Goal: Task Accomplishment & Management: Use online tool/utility

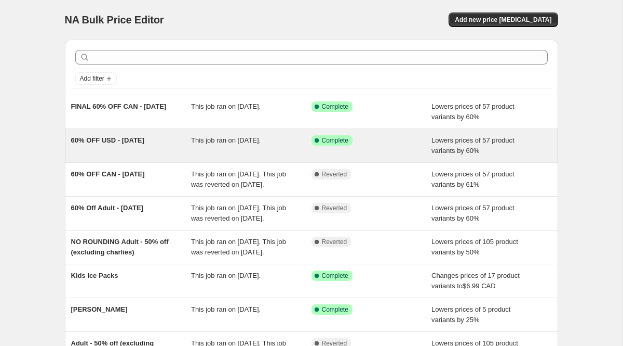
click at [128, 142] on span "60% OFF USD - [DATE]" at bounding box center [107, 140] width 73 height 8
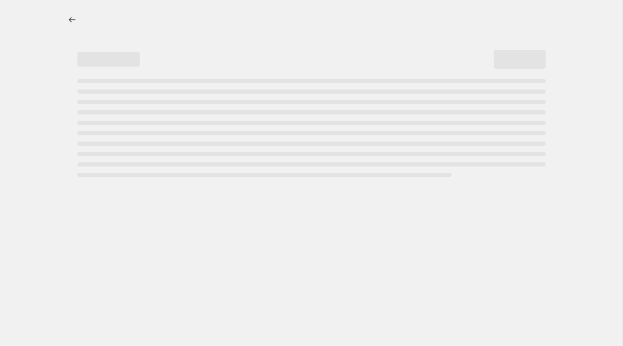
select select "percentage"
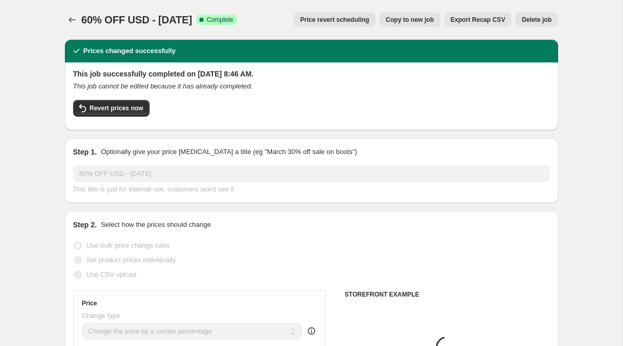
select select "collection"
click at [108, 109] on span "Revert prices now" at bounding box center [117, 108] width 54 height 8
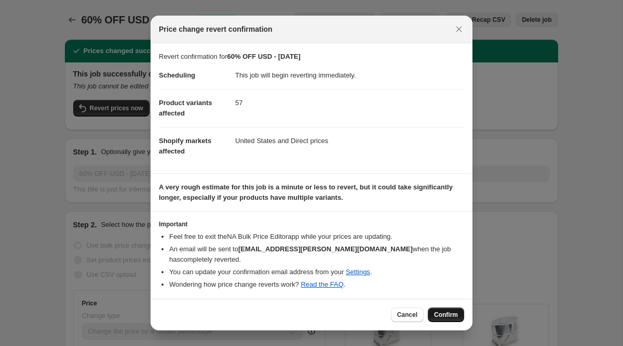
click at [454, 310] on button "Confirm" at bounding box center [446, 314] width 36 height 15
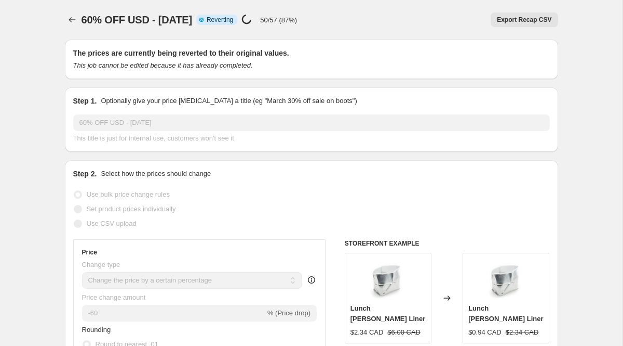
select select "percentage"
select select "collection"
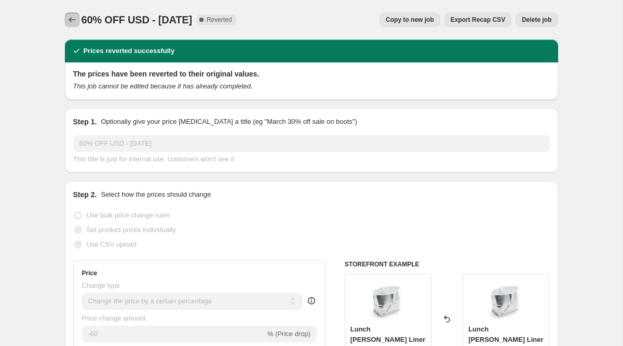
click at [69, 16] on icon "Price change jobs" at bounding box center [72, 20] width 10 height 10
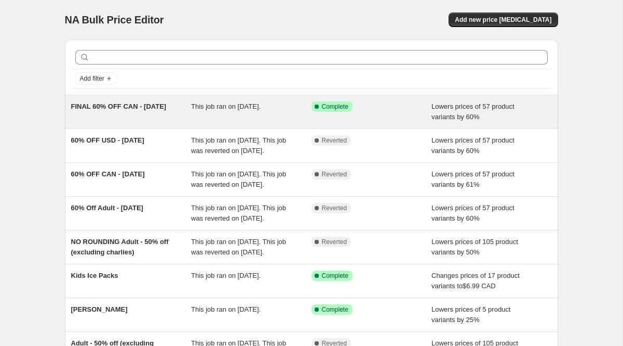
click at [126, 117] on div "FINAL 60% OFF CAN - [DATE]" at bounding box center [131, 111] width 121 height 21
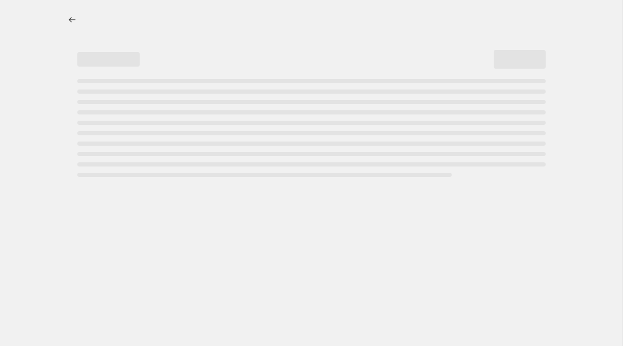
select select "percentage"
select select "collection"
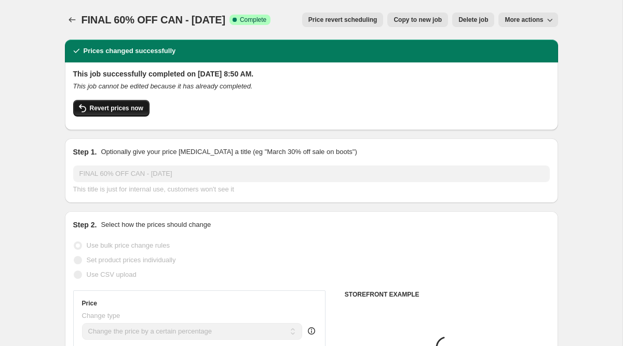
click at [104, 109] on span "Revert prices now" at bounding box center [117, 108] width 54 height 8
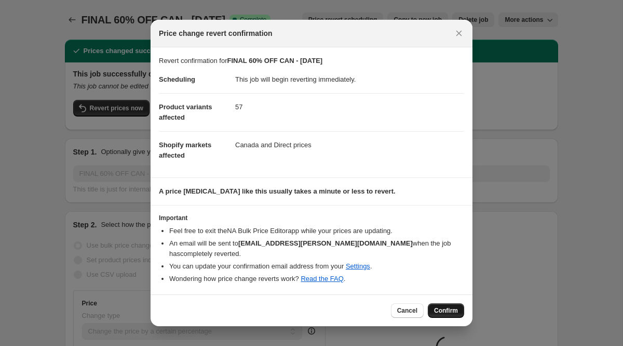
click at [449, 308] on span "Confirm" at bounding box center [446, 310] width 24 height 8
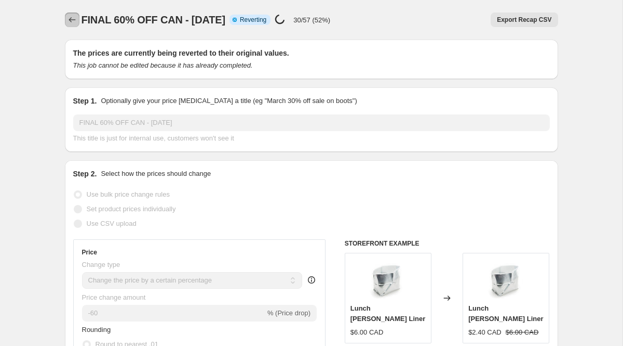
click at [67, 18] on icon "Price change jobs" at bounding box center [72, 20] width 10 height 10
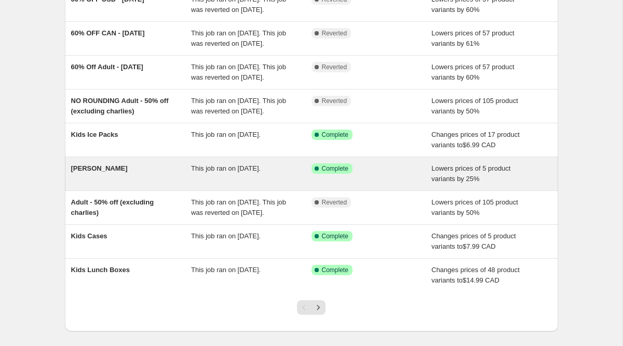
scroll to position [197, 0]
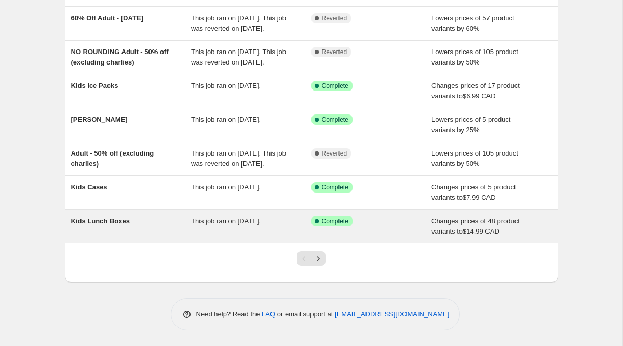
click at [137, 236] on div "Kids Lunch Boxes" at bounding box center [131, 226] width 121 height 21
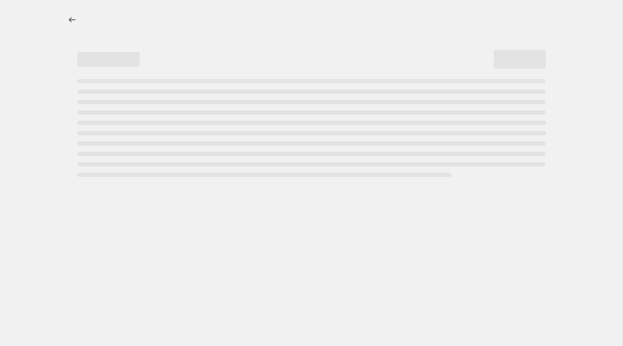
select select "collection"
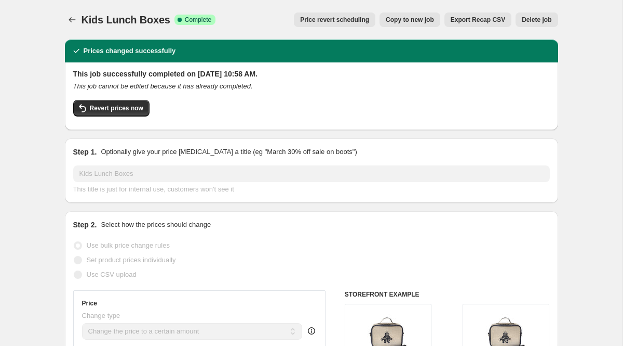
click at [323, 18] on span "Price revert scheduling" at bounding box center [334, 20] width 69 height 8
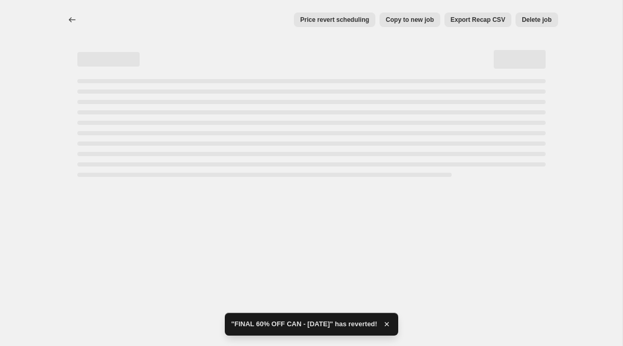
select select "collection"
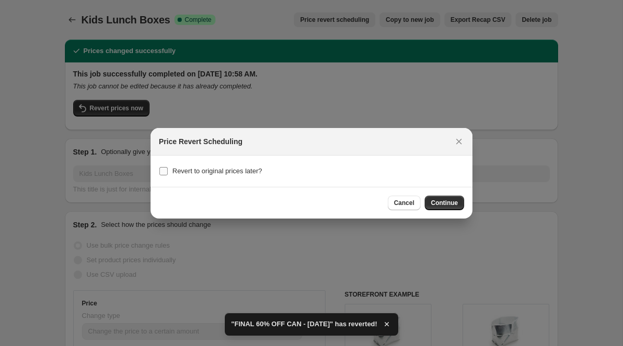
click at [243, 171] on span "Revert to original prices later?" at bounding box center [217, 171] width 90 height 8
click at [168, 171] on input "Revert to original prices later?" at bounding box center [164, 171] width 8 height 8
checkbox input "true"
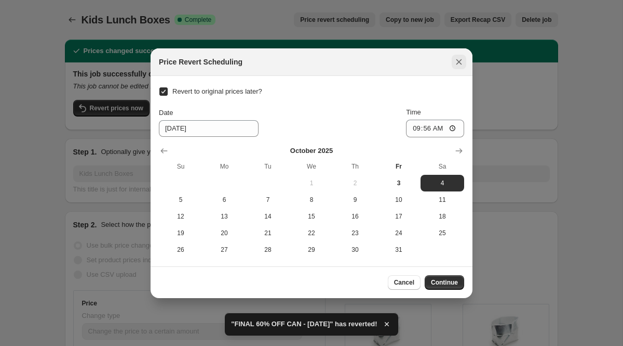
click at [463, 57] on icon "Close" at bounding box center [459, 62] width 10 height 10
checkbox input "false"
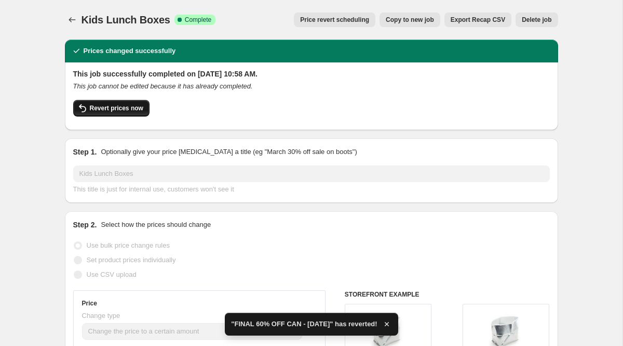
click at [90, 107] on span "Revert prices now" at bounding box center [117, 108] width 54 height 8
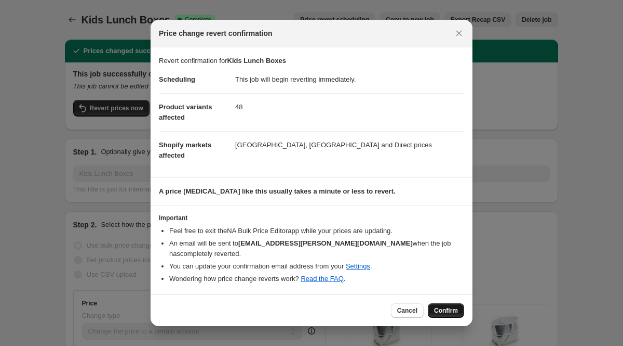
click at [445, 306] on span "Confirm" at bounding box center [446, 310] width 24 height 8
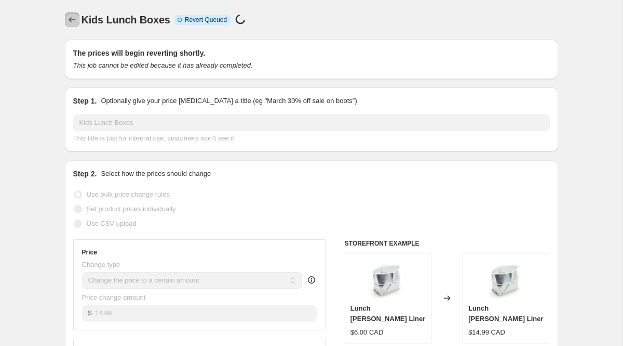
click at [67, 19] on icon "Price change jobs" at bounding box center [72, 20] width 10 height 10
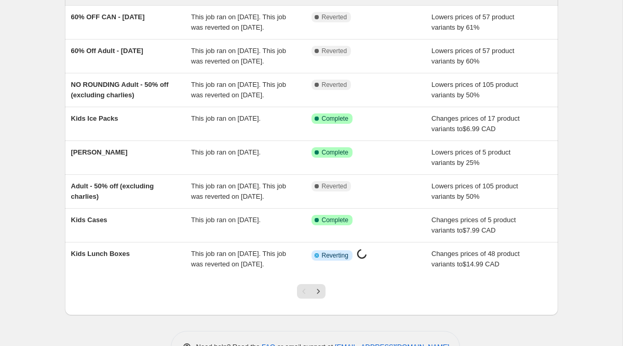
scroll to position [262, 0]
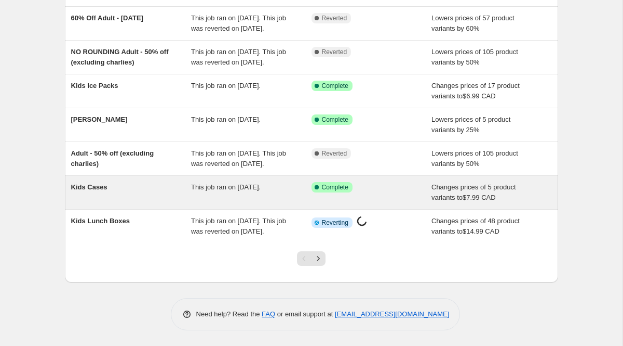
click at [102, 192] on div "Kids Cases" at bounding box center [131, 192] width 121 height 21
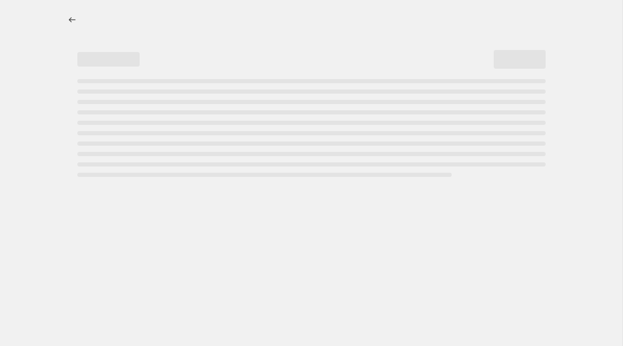
select select "collection"
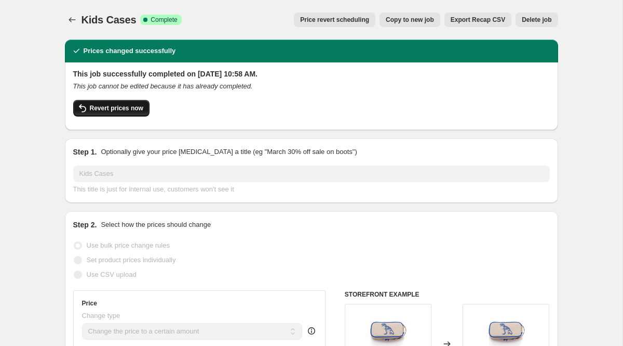
click at [107, 113] on button "Revert prices now" at bounding box center [111, 108] width 76 height 17
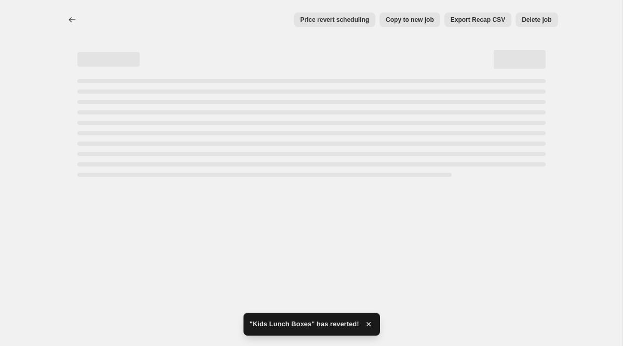
select select "collection"
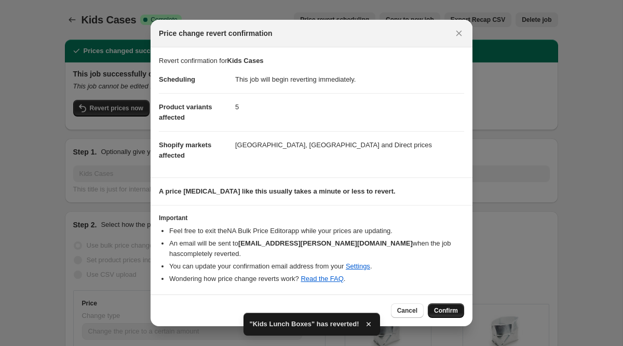
click at [448, 307] on span "Confirm" at bounding box center [446, 310] width 24 height 8
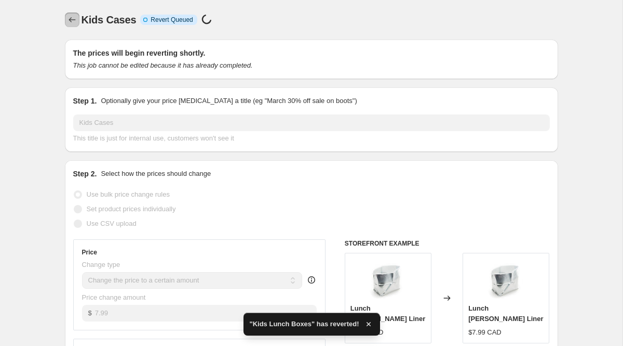
click at [77, 18] on button "Price change jobs" at bounding box center [72, 19] width 15 height 15
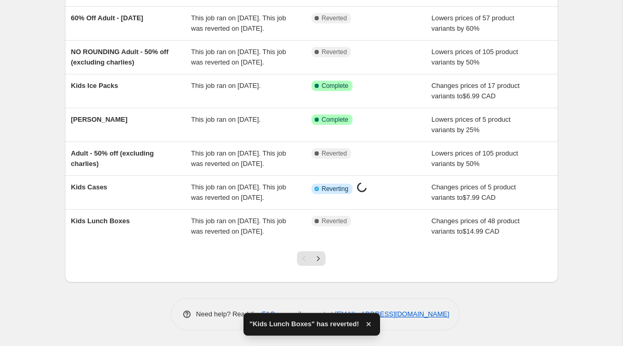
scroll to position [273, 0]
click at [322, 260] on icon "Next" at bounding box center [318, 258] width 10 height 10
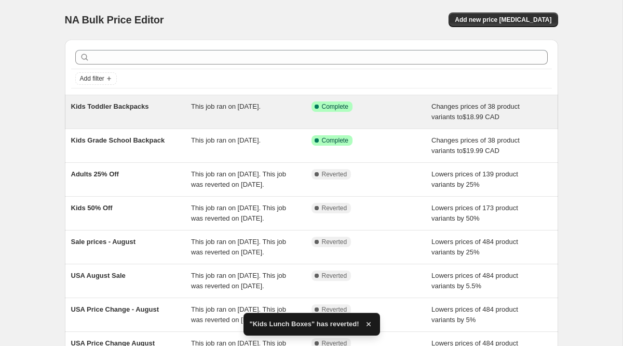
click at [125, 119] on div "Kids Toddler Backpacks" at bounding box center [131, 111] width 121 height 21
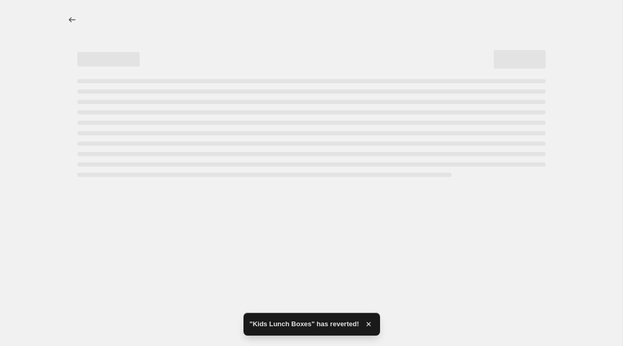
select select "collection"
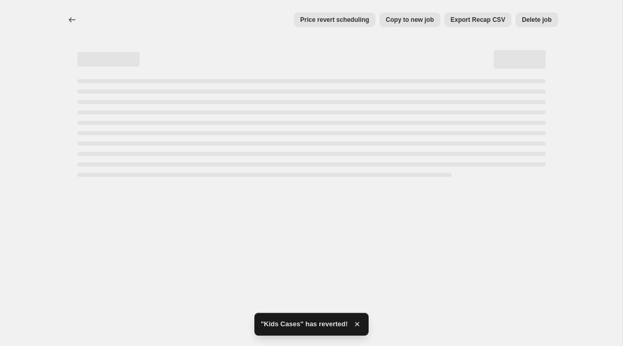
select select "collection"
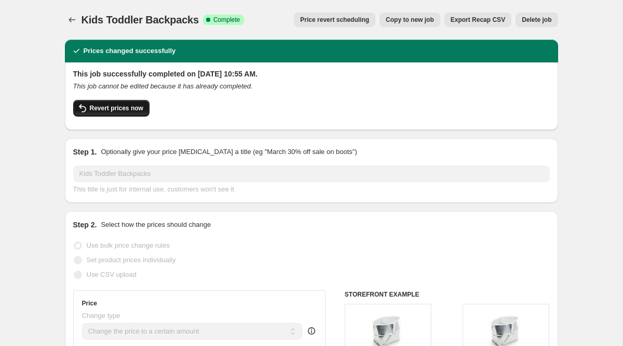
click at [110, 109] on span "Revert prices now" at bounding box center [117, 108] width 54 height 8
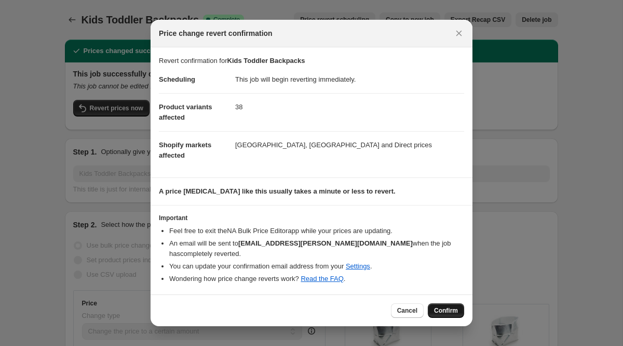
click at [455, 307] on span "Confirm" at bounding box center [446, 310] width 24 height 8
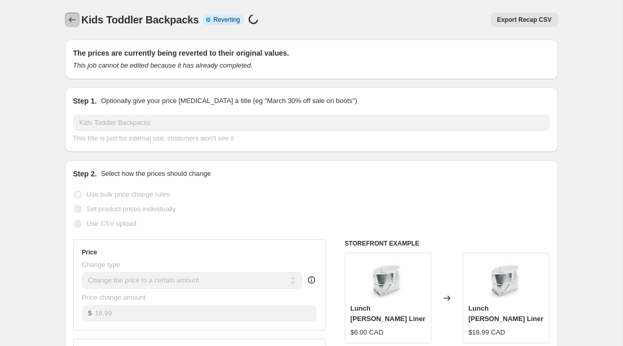
click at [66, 19] on button "Price change jobs" at bounding box center [72, 19] width 15 height 15
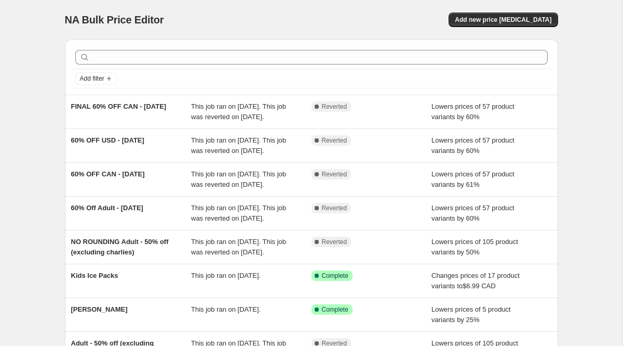
scroll to position [227, 0]
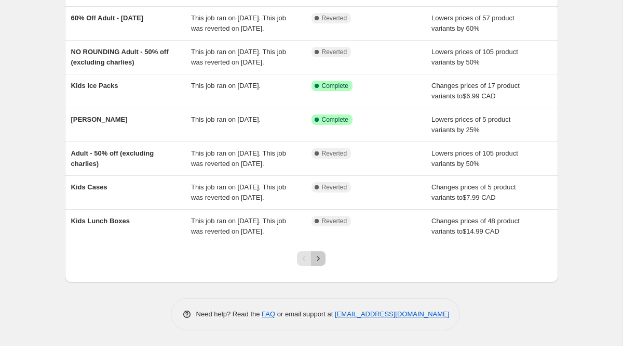
click at [315, 263] on icon "Next" at bounding box center [318, 258] width 10 height 10
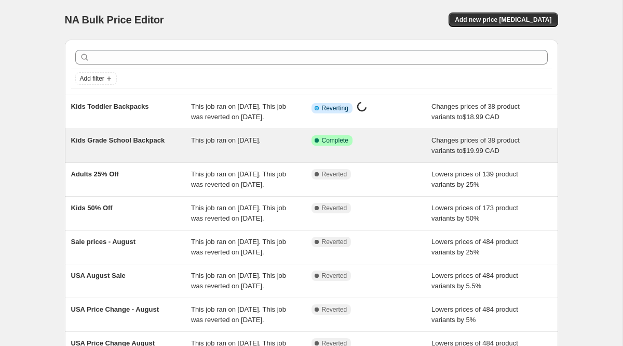
click at [147, 156] on div "Kids Grade School Backpack" at bounding box center [131, 145] width 121 height 21
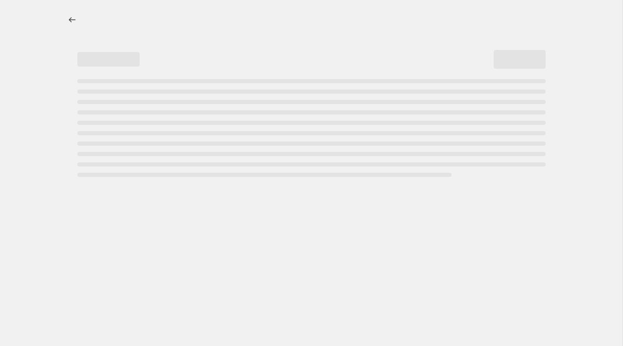
select select "collection"
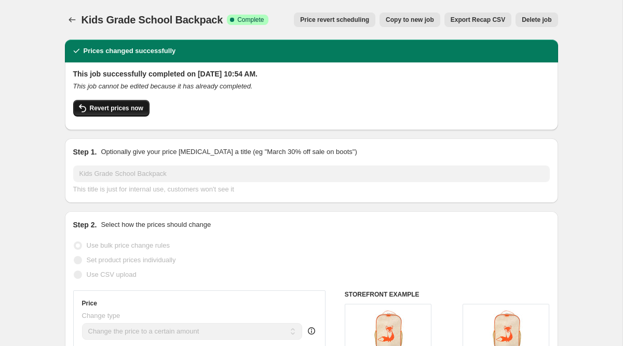
click at [123, 109] on span "Revert prices now" at bounding box center [117, 108] width 54 height 8
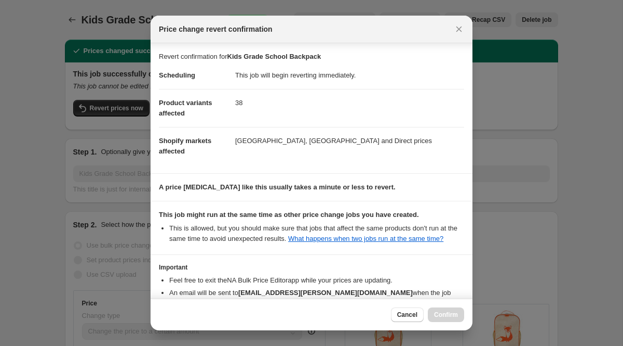
scroll to position [87, 0]
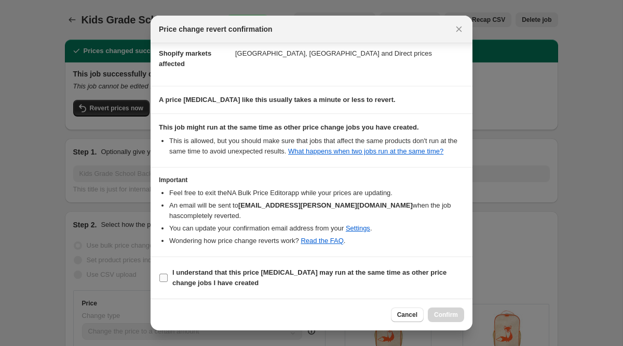
click at [181, 285] on b "I understand that this price change job may run at the same time as other price…" at bounding box center [309, 277] width 274 height 18
click at [168, 282] on input "I understand that this price change job may run at the same time as other price…" at bounding box center [164, 277] width 8 height 8
checkbox input "true"
click at [433, 309] on button "Confirm" at bounding box center [446, 314] width 36 height 15
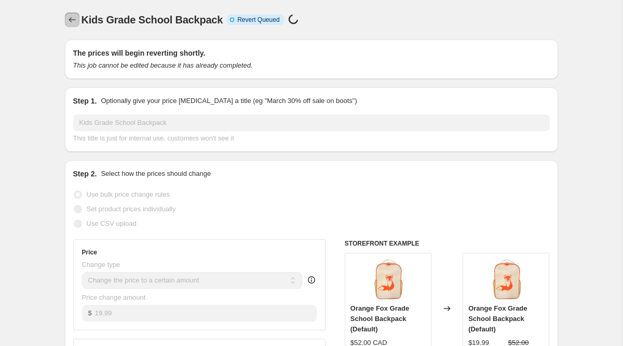
click at [68, 25] on button "Price change jobs" at bounding box center [72, 19] width 15 height 15
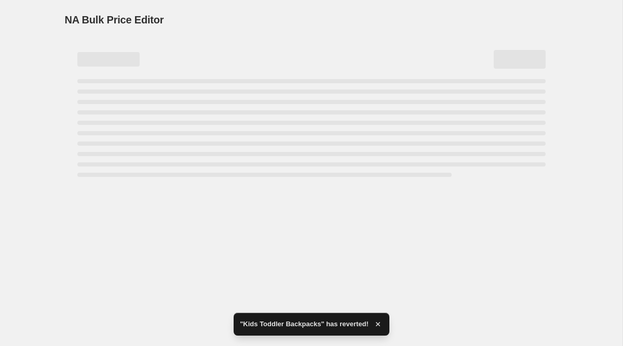
click at [321, 257] on div "NA Bulk Price Editor. This page is ready NA Bulk Price Editor" at bounding box center [311, 173] width 623 height 346
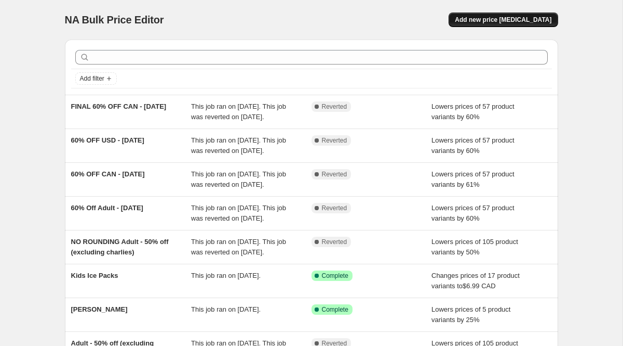
click at [517, 20] on span "Add new price [MEDICAL_DATA]" at bounding box center [503, 20] width 97 height 8
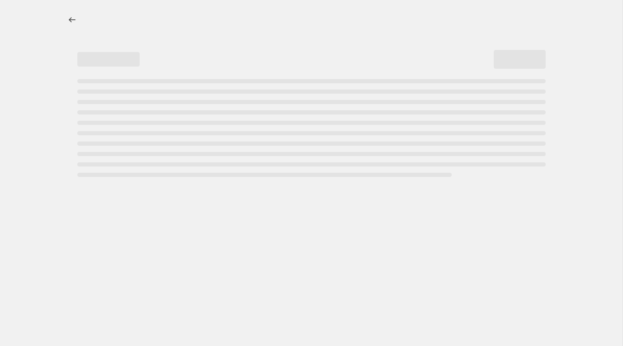
select select "percentage"
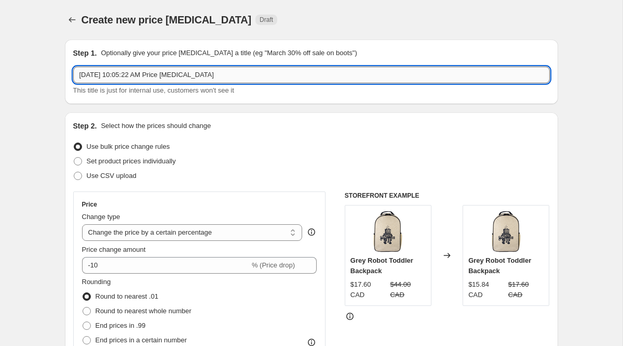
click at [223, 75] on input "[DATE] 10:05:22 AM Price [MEDICAL_DATA]" at bounding box center [311, 75] width 477 height 17
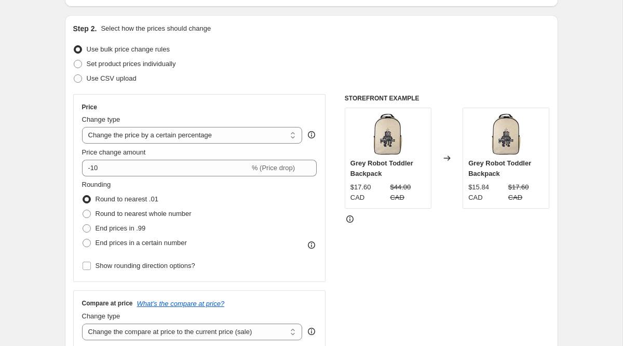
scroll to position [100, 0]
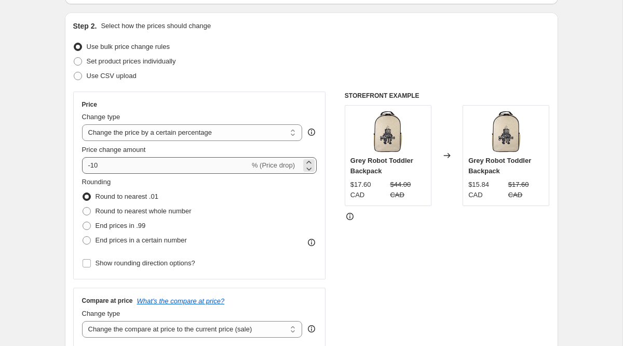
type input "70% Off Sitewide"
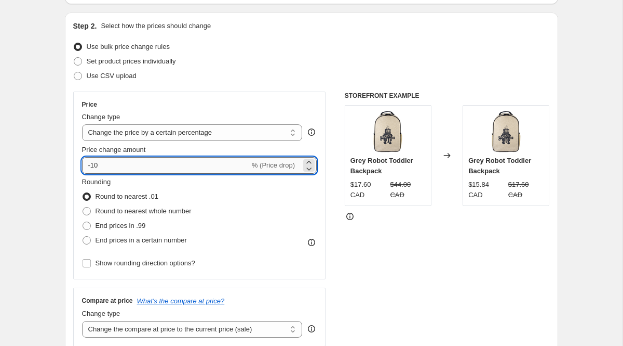
click at [161, 167] on input "-10" at bounding box center [166, 165] width 168 height 17
type input "-1"
type input "-70"
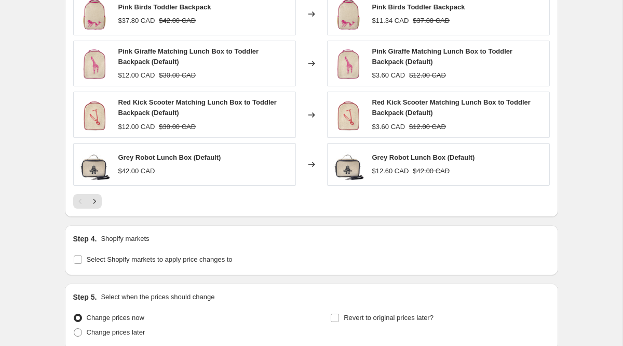
scroll to position [758, 0]
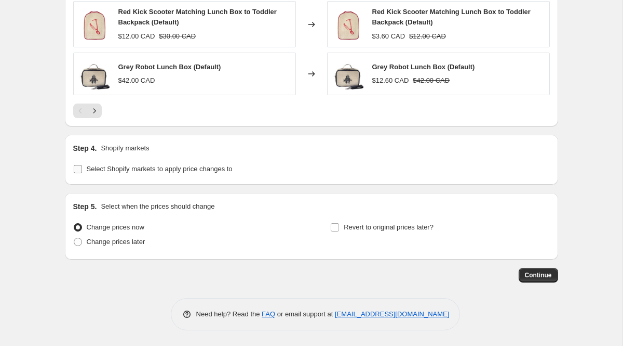
click at [181, 165] on span "Select Shopify markets to apply price changes to" at bounding box center [160, 169] width 146 height 8
click at [82, 165] on input "Select Shopify markets to apply price changes to" at bounding box center [78, 169] width 8 height 8
checkbox input "true"
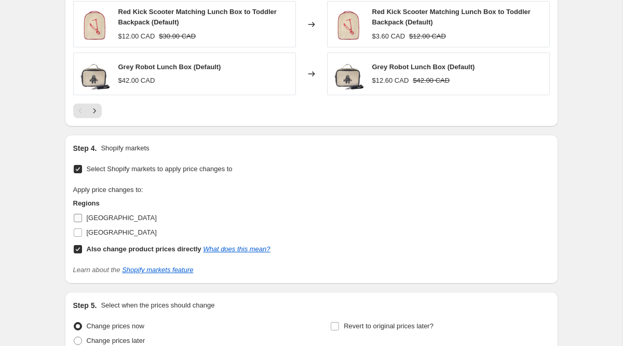
click at [99, 220] on span "[GEOGRAPHIC_DATA]" at bounding box center [122, 218] width 70 height 8
click at [82, 220] on input "[GEOGRAPHIC_DATA]" at bounding box center [78, 218] width 8 height 8
checkbox input "true"
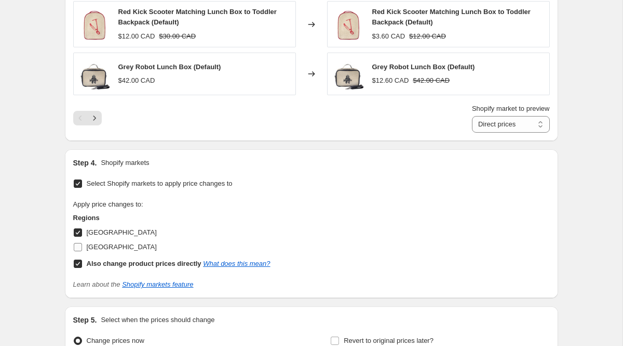
click at [112, 247] on span "[GEOGRAPHIC_DATA]" at bounding box center [122, 247] width 70 height 8
click at [82, 247] on input "[GEOGRAPHIC_DATA]" at bounding box center [78, 247] width 8 height 8
checkbox input "true"
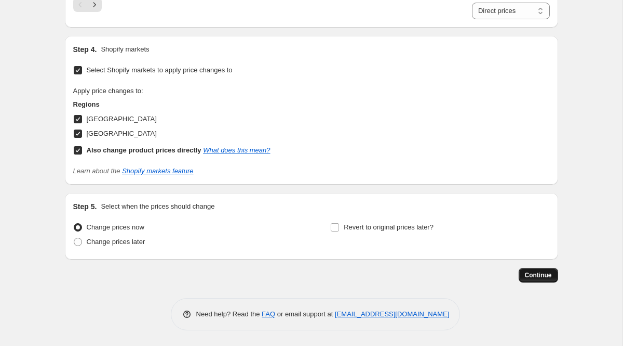
click at [545, 278] on span "Continue" at bounding box center [538, 275] width 27 height 8
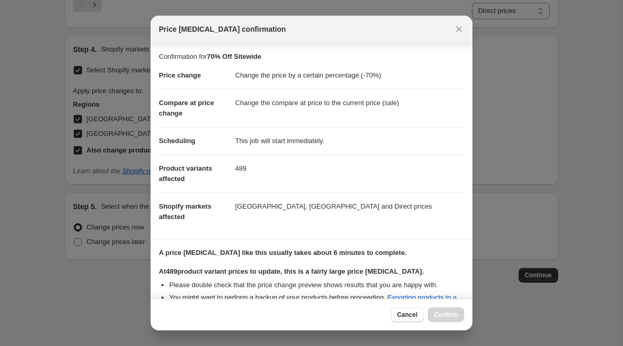
scroll to position [187, 0]
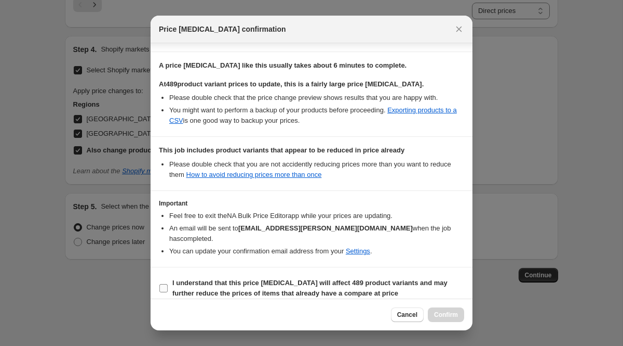
click at [162, 284] on input "I understand that this price [MEDICAL_DATA] will affect 489 product variants an…" at bounding box center [164, 288] width 8 height 8
checkbox input "true"
click at [446, 311] on span "Confirm" at bounding box center [446, 314] width 24 height 8
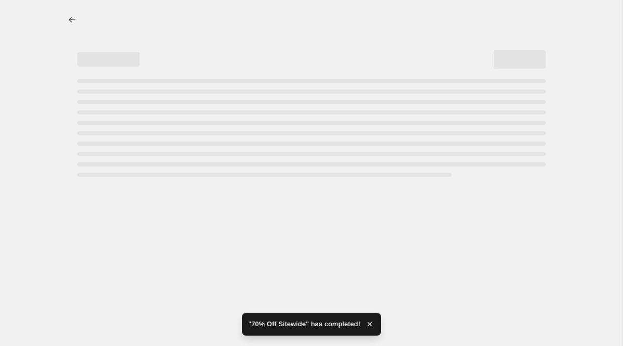
select select "percentage"
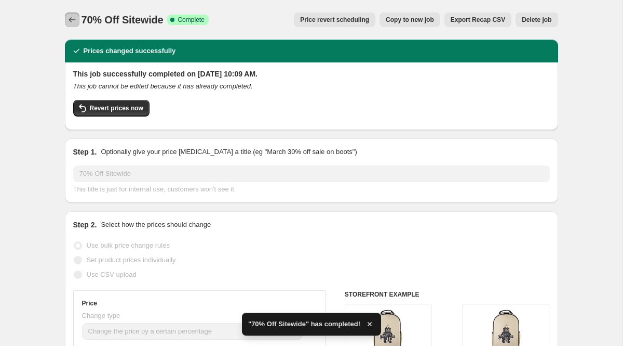
click at [71, 20] on icon "Price change jobs" at bounding box center [72, 20] width 10 height 10
